Goal: Task Accomplishment & Management: Manage account settings

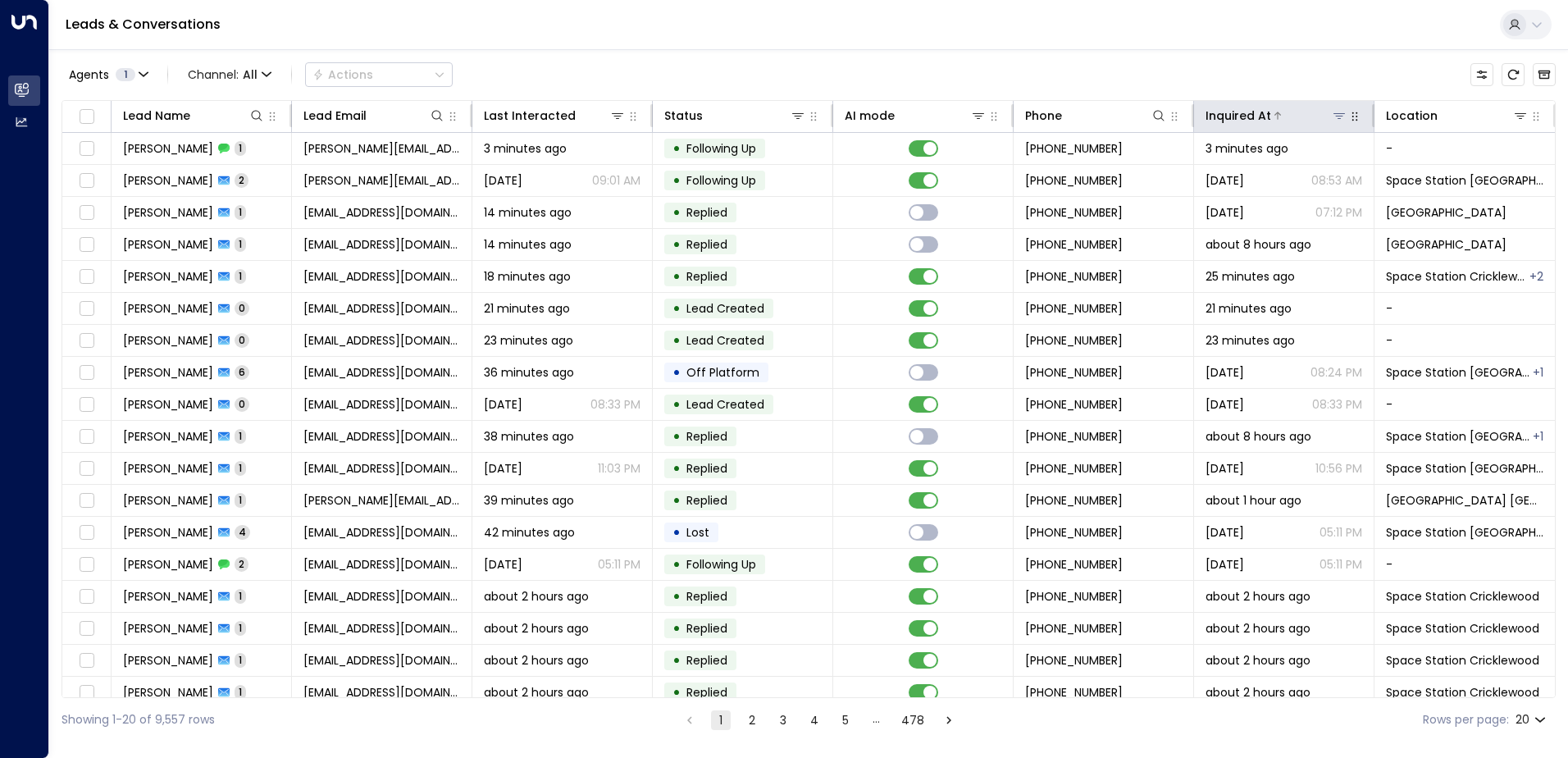
click at [1334, 117] on icon at bounding box center [1340, 115] width 13 height 13
click at [1248, 58] on div "Agents 1 Channel: All Actions" at bounding box center [808, 75] width 1495 height 35
click at [1519, 121] on icon at bounding box center [1521, 115] width 13 height 13
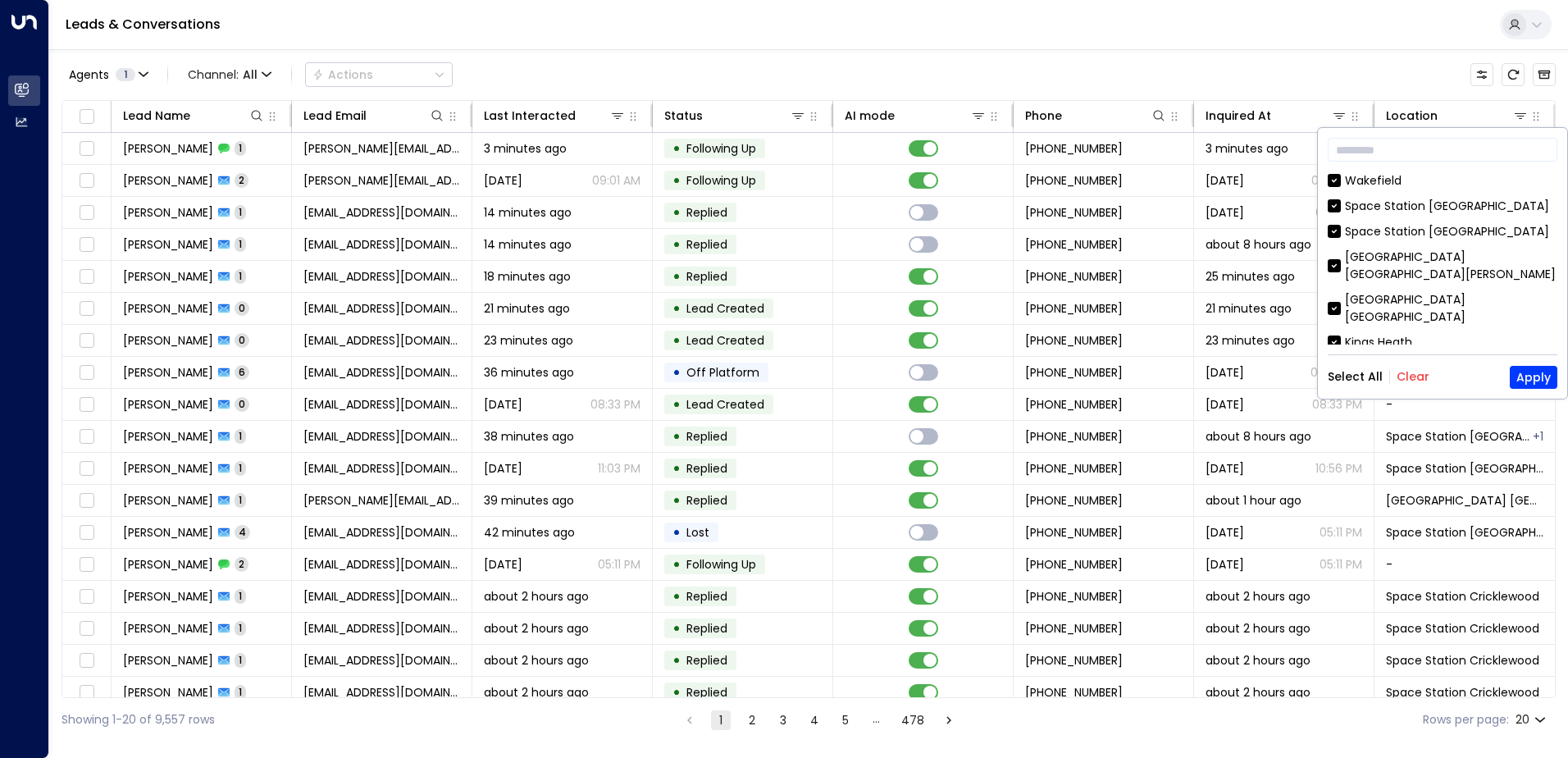
click at [1413, 383] on button "Clear" at bounding box center [1414, 376] width 33 height 13
click at [1405, 291] on div "[GEOGRAPHIC_DATA] [GEOGRAPHIC_DATA]" at bounding box center [1451, 309] width 213 height 35
click at [1523, 375] on button "Apply" at bounding box center [1534, 377] width 47 height 23
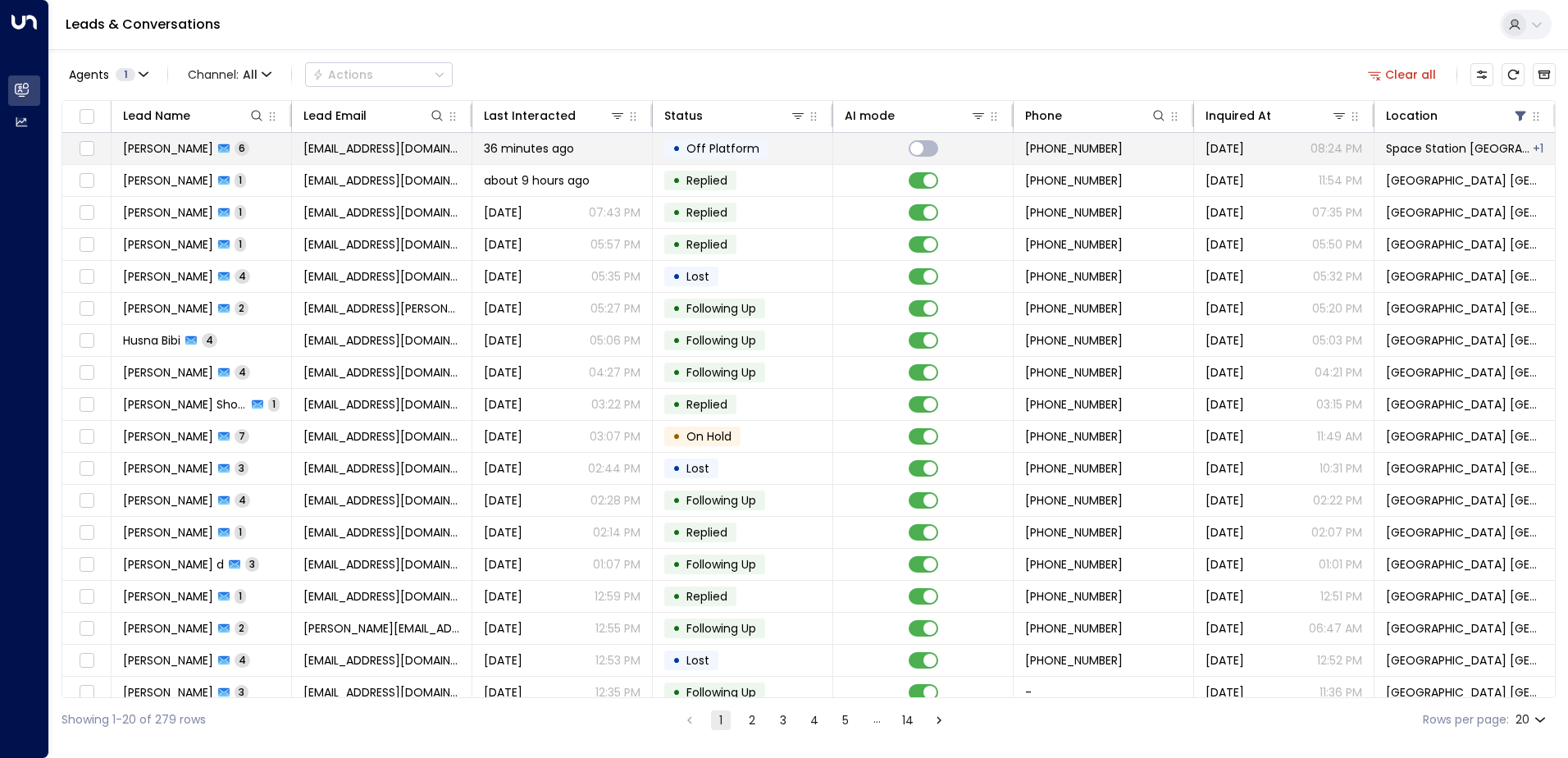
click at [374, 149] on span "[EMAIL_ADDRESS][DOMAIN_NAME]" at bounding box center [382, 149] width 157 height 16
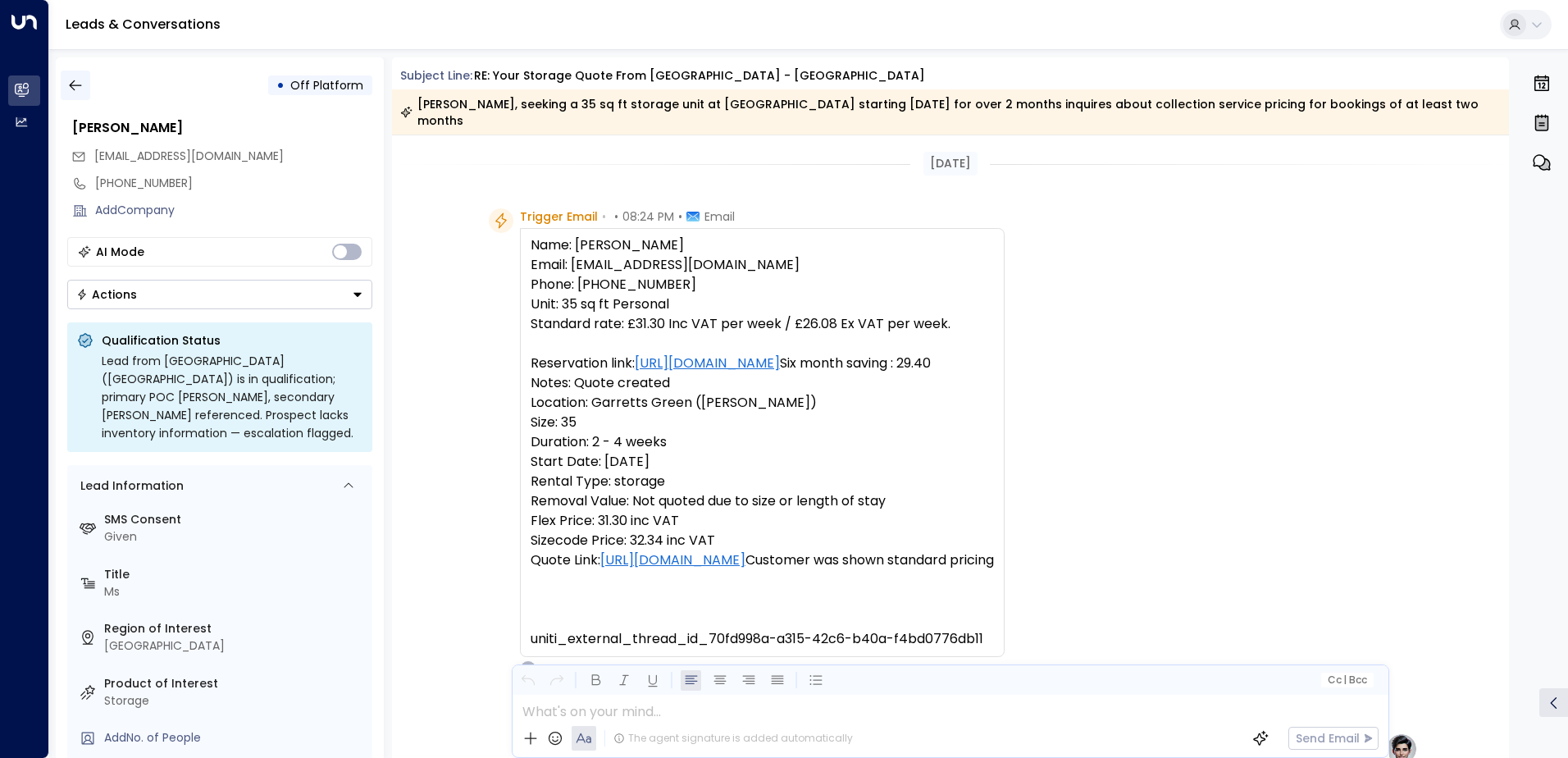
click at [75, 88] on icon "button" at bounding box center [76, 85] width 16 height 16
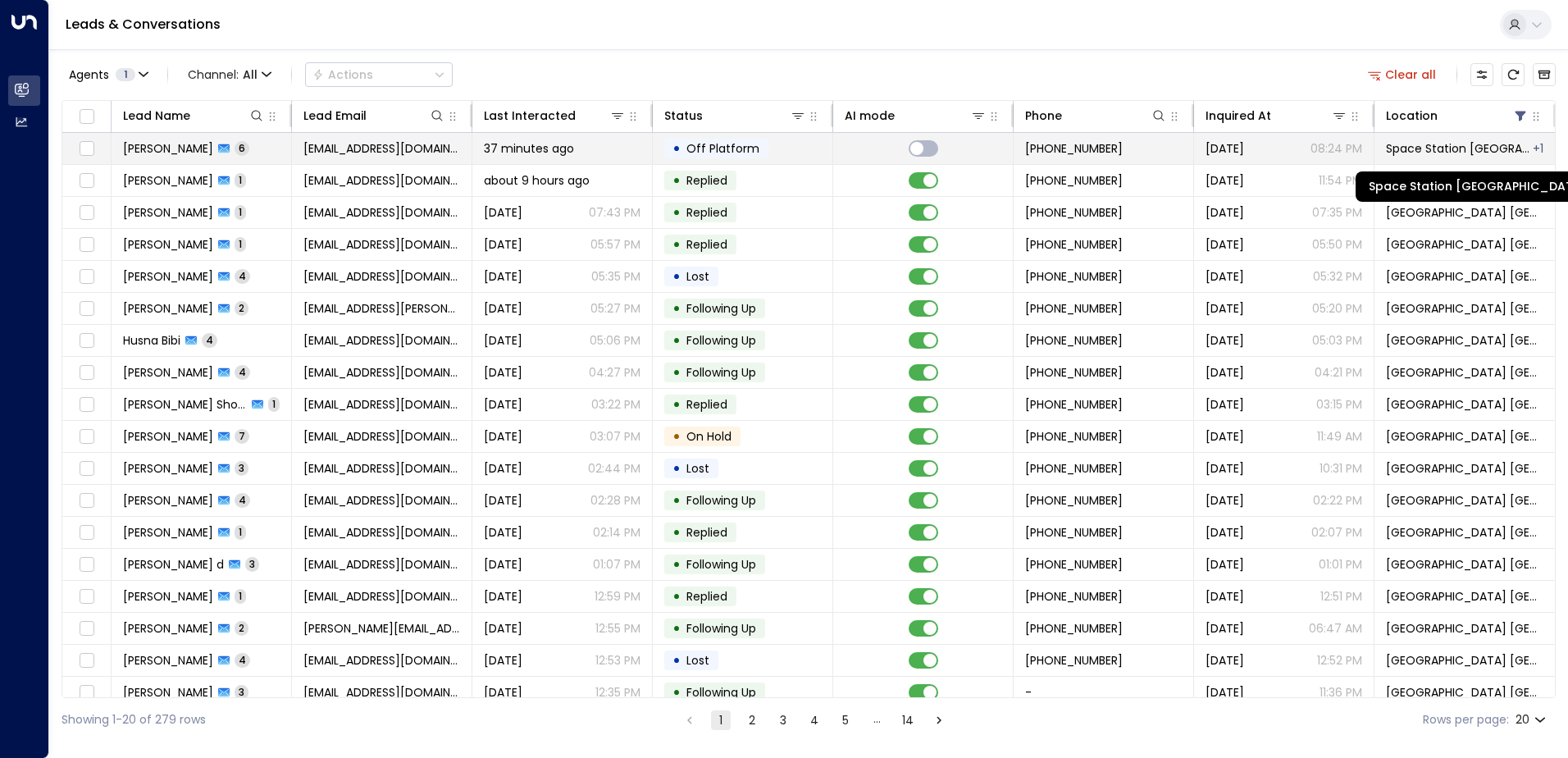
click at [1458, 141] on span "Space Station [GEOGRAPHIC_DATA]" at bounding box center [1458, 149] width 145 height 16
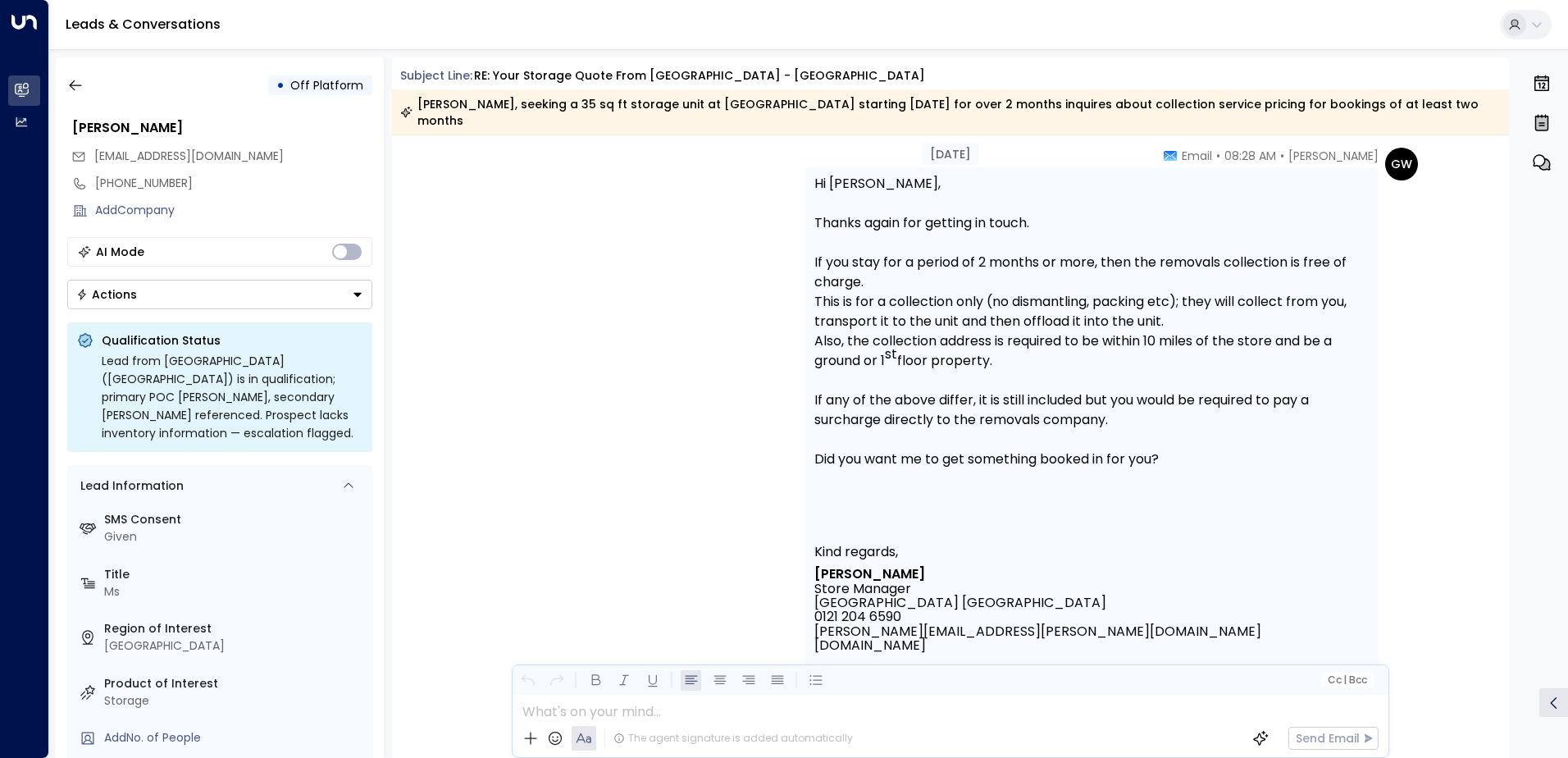
scroll to position [2828, 0]
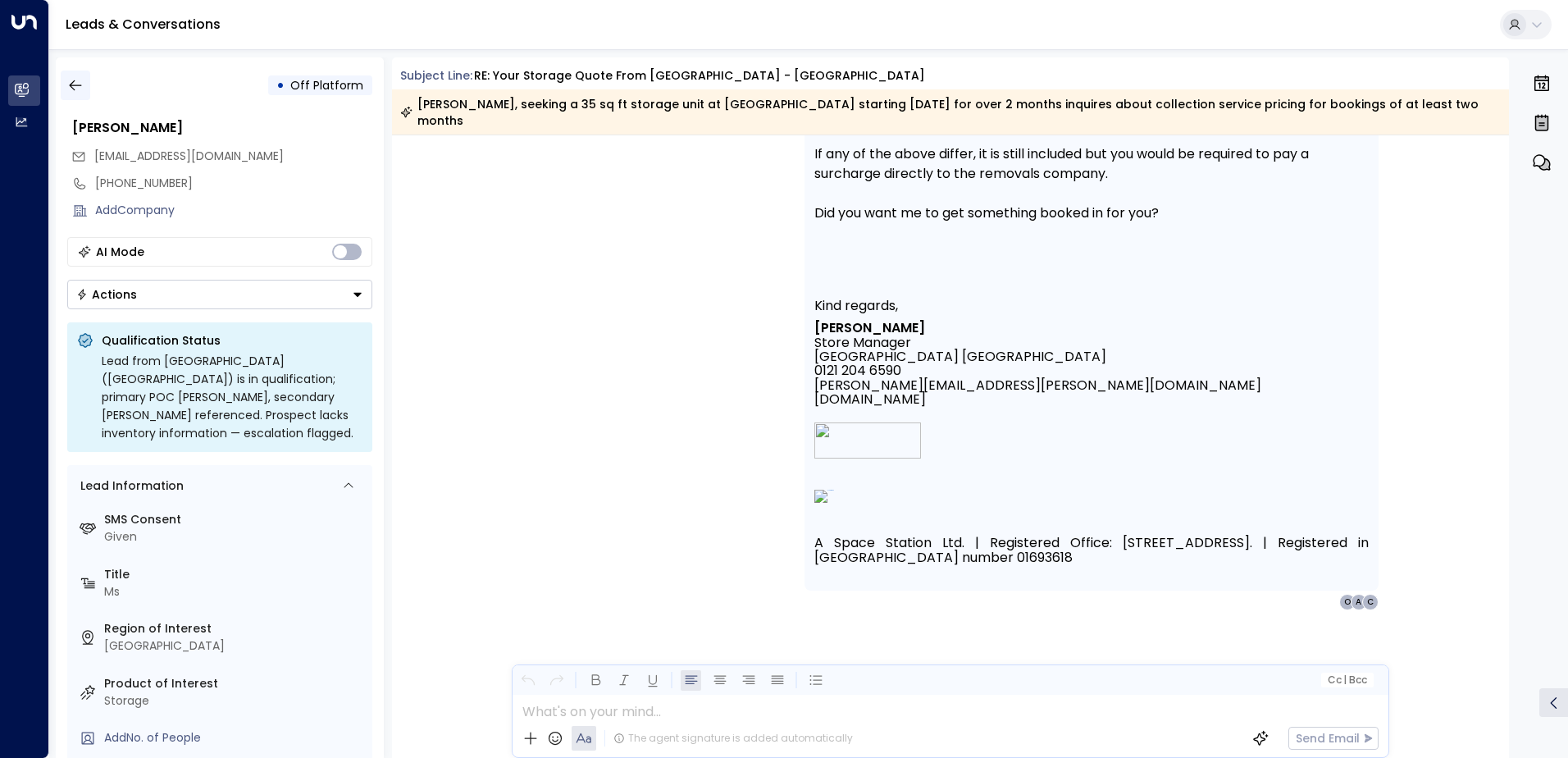
click at [69, 85] on icon "button" at bounding box center [74, 86] width 12 height 11
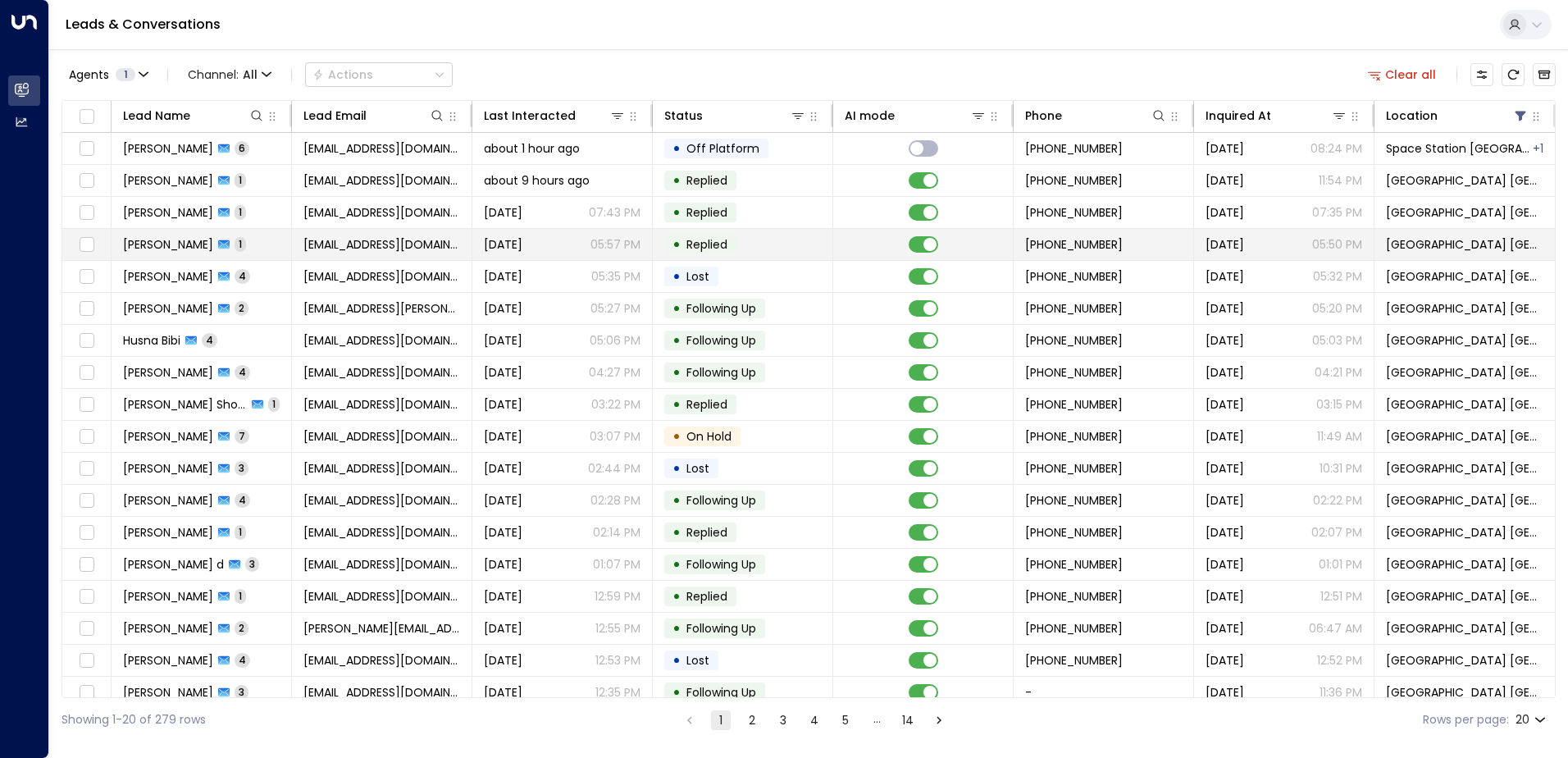
click at [697, 247] on span "Replied" at bounding box center [707, 245] width 41 height 16
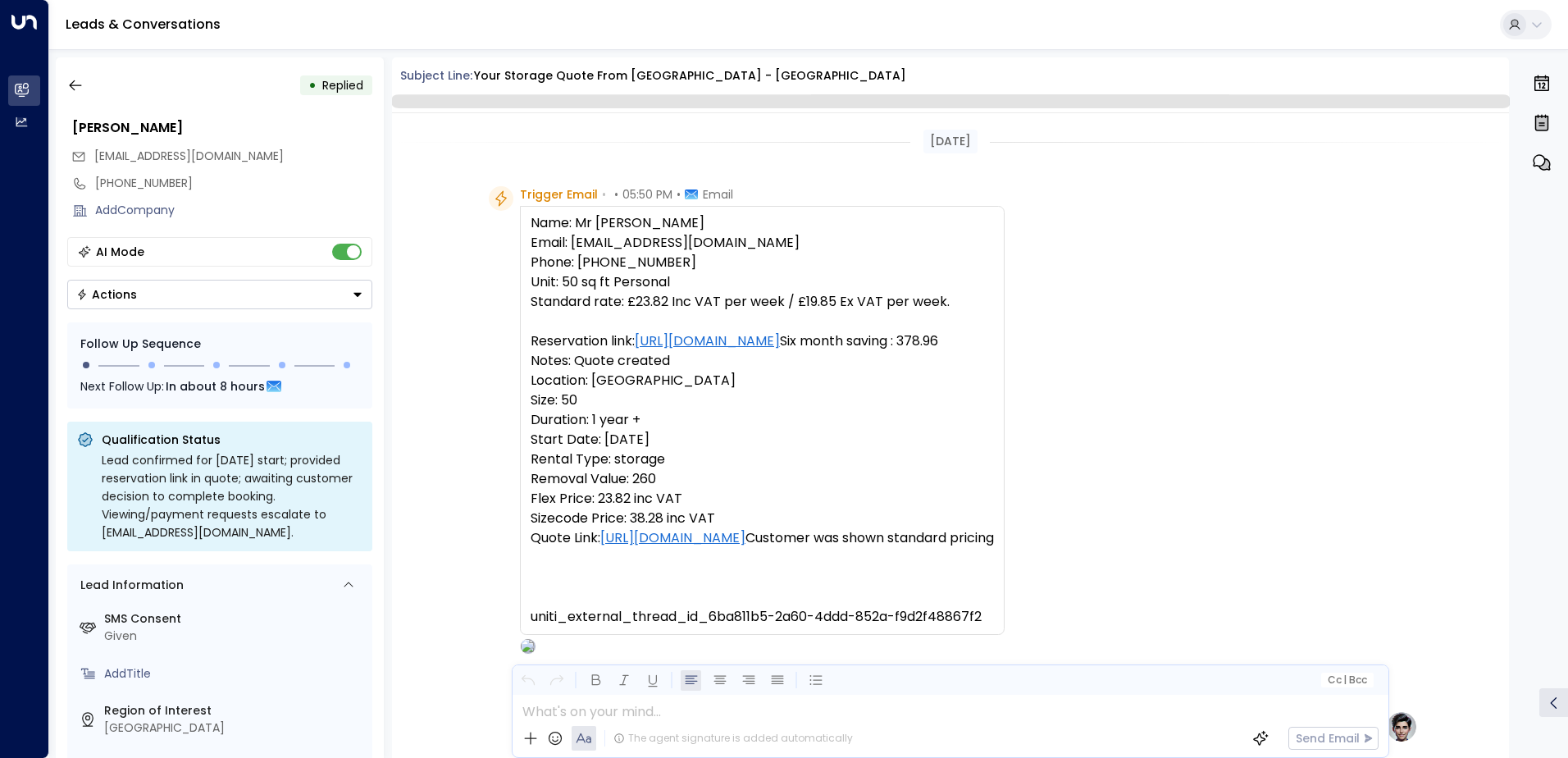
scroll to position [618, 0]
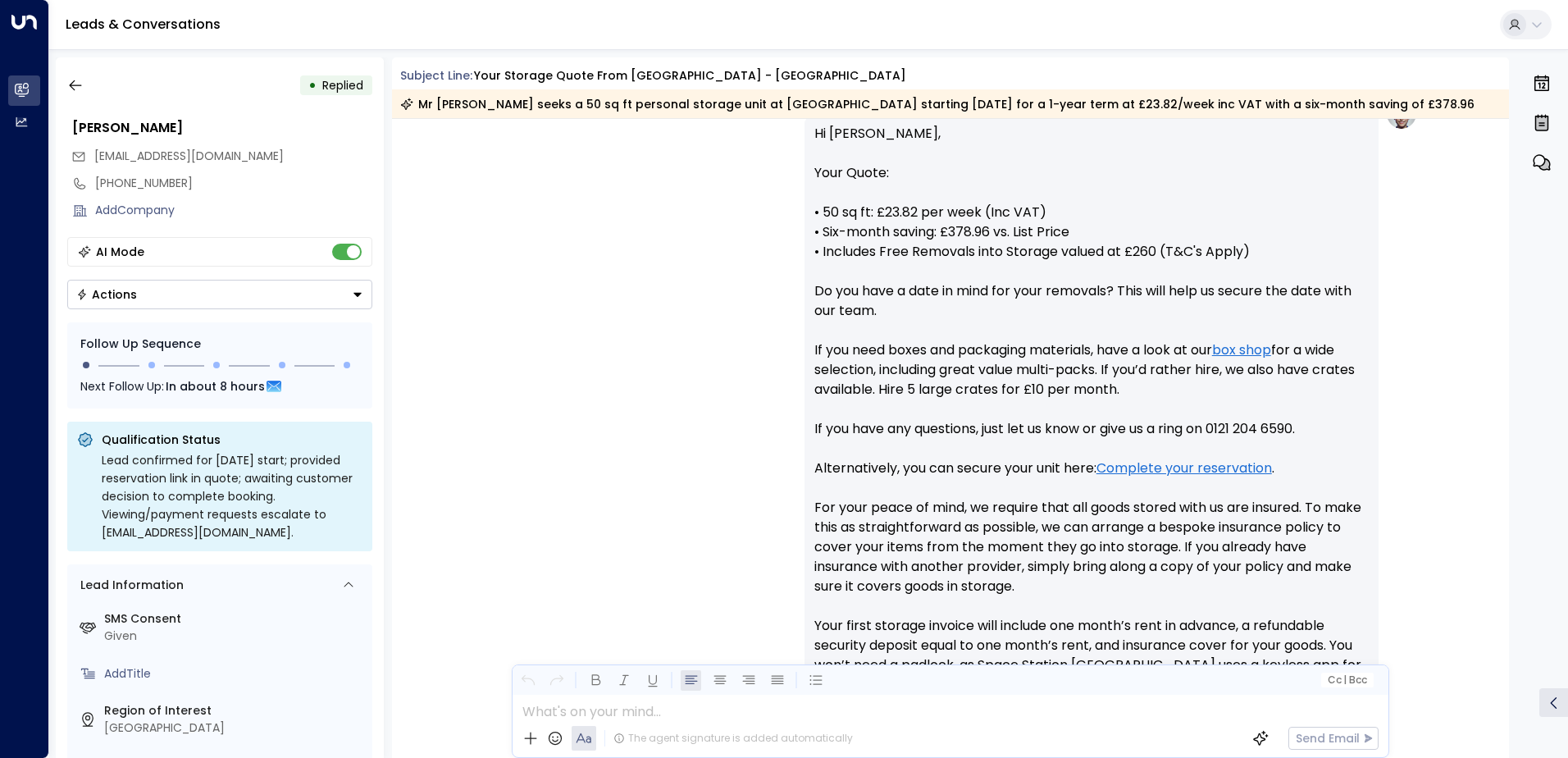
click at [181, 302] on button "Actions" at bounding box center [220, 294] width 305 height 29
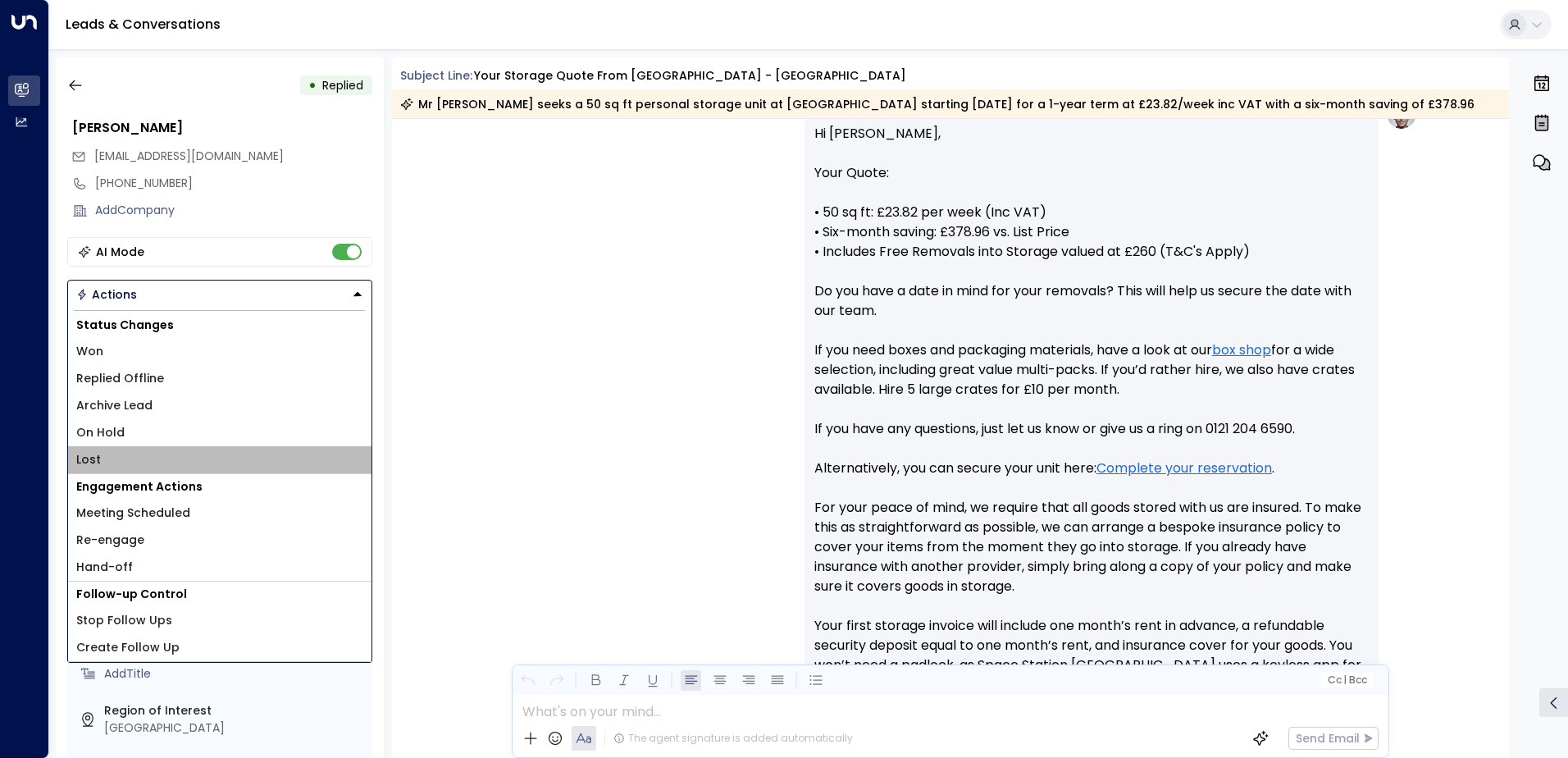
click at [100, 455] on li "Lost" at bounding box center [220, 460] width 303 height 27
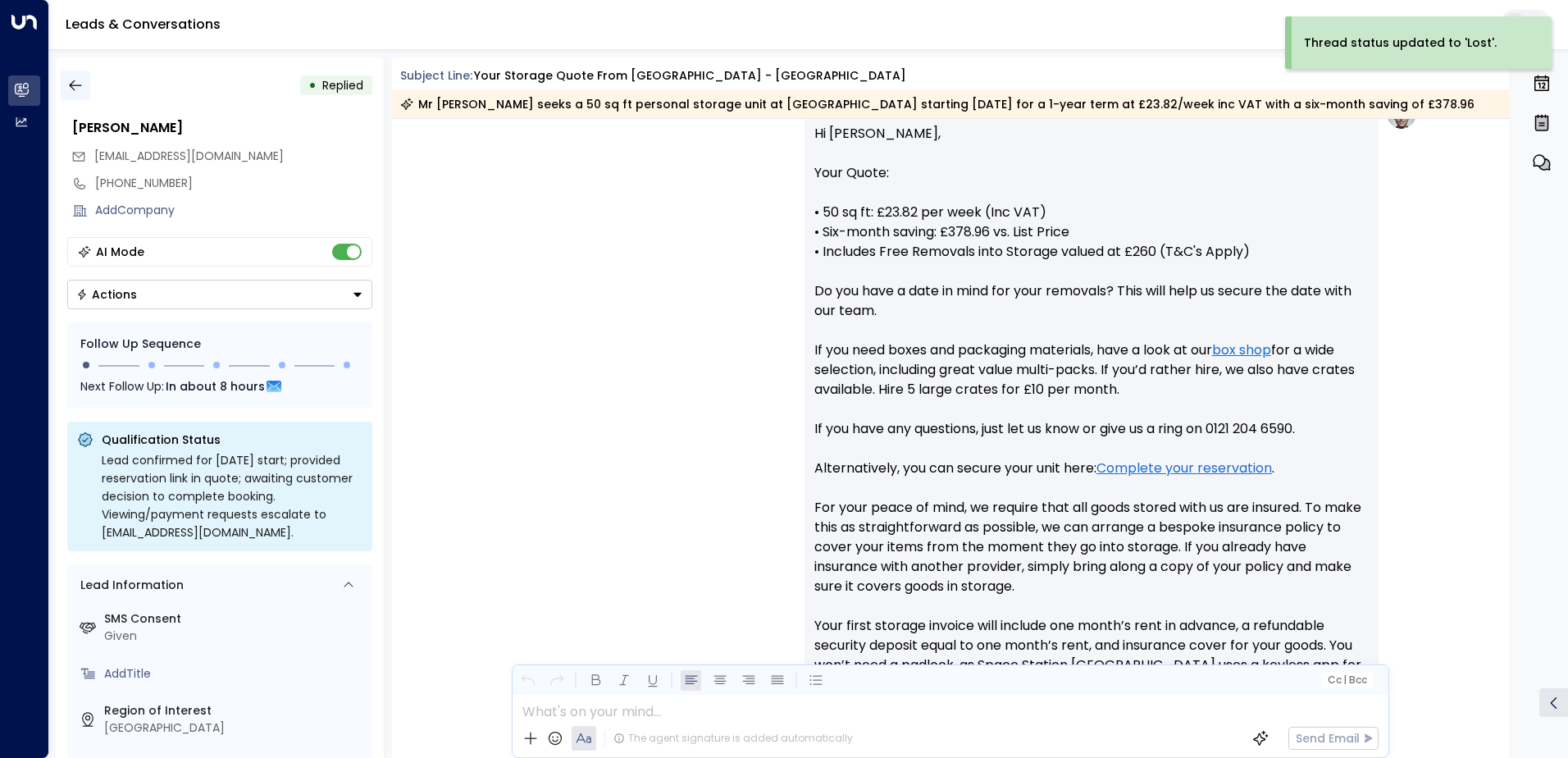
click at [73, 85] on icon "button" at bounding box center [76, 85] width 16 height 16
